Goal: Obtain resource: Obtain resource

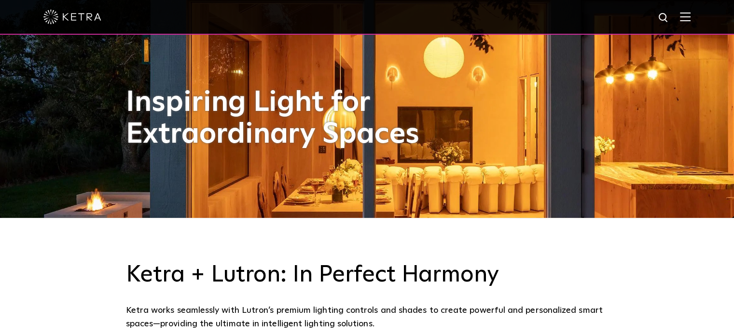
scroll to position [338, 0]
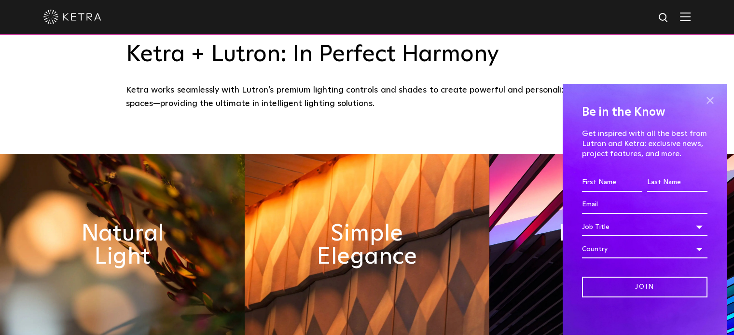
click at [702, 98] on span at bounding box center [709, 101] width 14 height 14
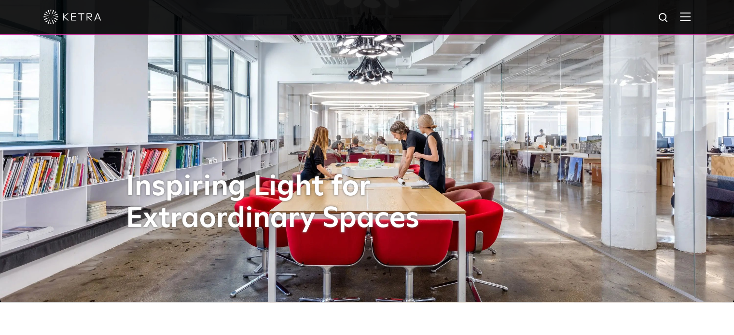
scroll to position [0, 0]
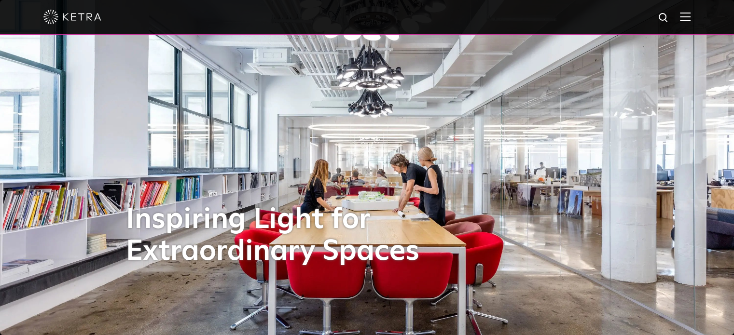
click at [698, 17] on div at bounding box center [367, 17] width 734 height 35
click at [690, 19] on img at bounding box center [685, 16] width 11 height 9
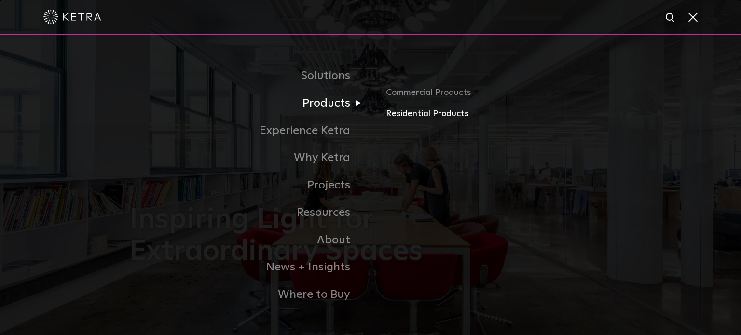
click at [409, 117] on link "Residential Products" at bounding box center [499, 114] width 226 height 14
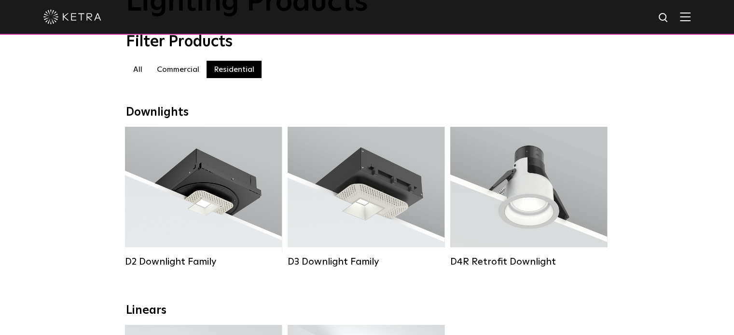
scroll to position [145, 0]
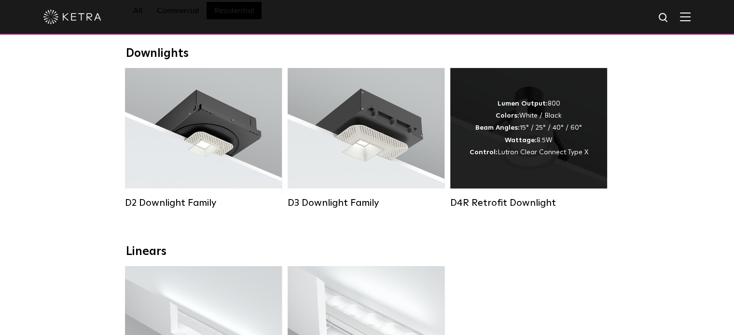
click at [478, 156] on strong "Control:" at bounding box center [483, 152] width 28 height 7
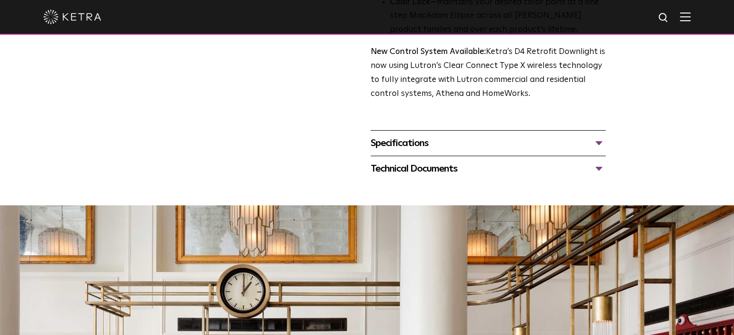
scroll to position [386, 0]
click at [395, 143] on div "Specifications" at bounding box center [488, 142] width 235 height 15
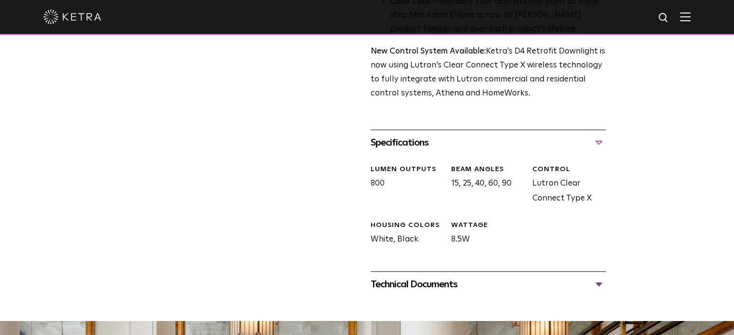
click at [387, 288] on div "Technical Documents" at bounding box center [488, 284] width 235 height 15
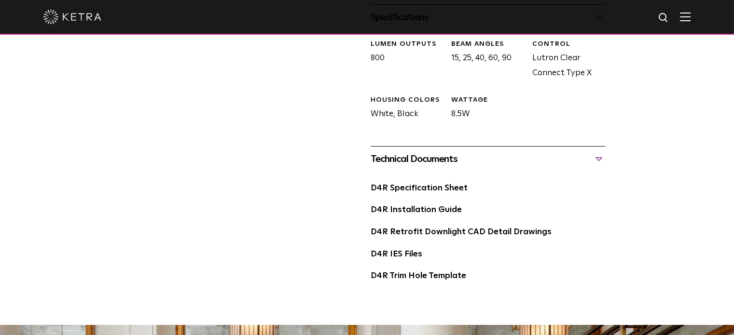
scroll to position [531, 0]
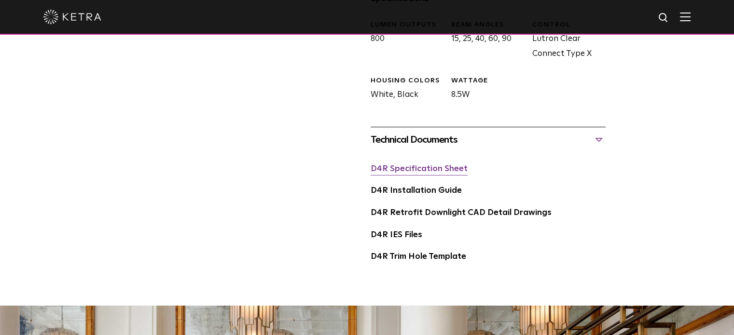
click at [407, 166] on link "D4R Specification Sheet" at bounding box center [419, 169] width 97 height 8
